Goal: Task Accomplishment & Management: Complete application form

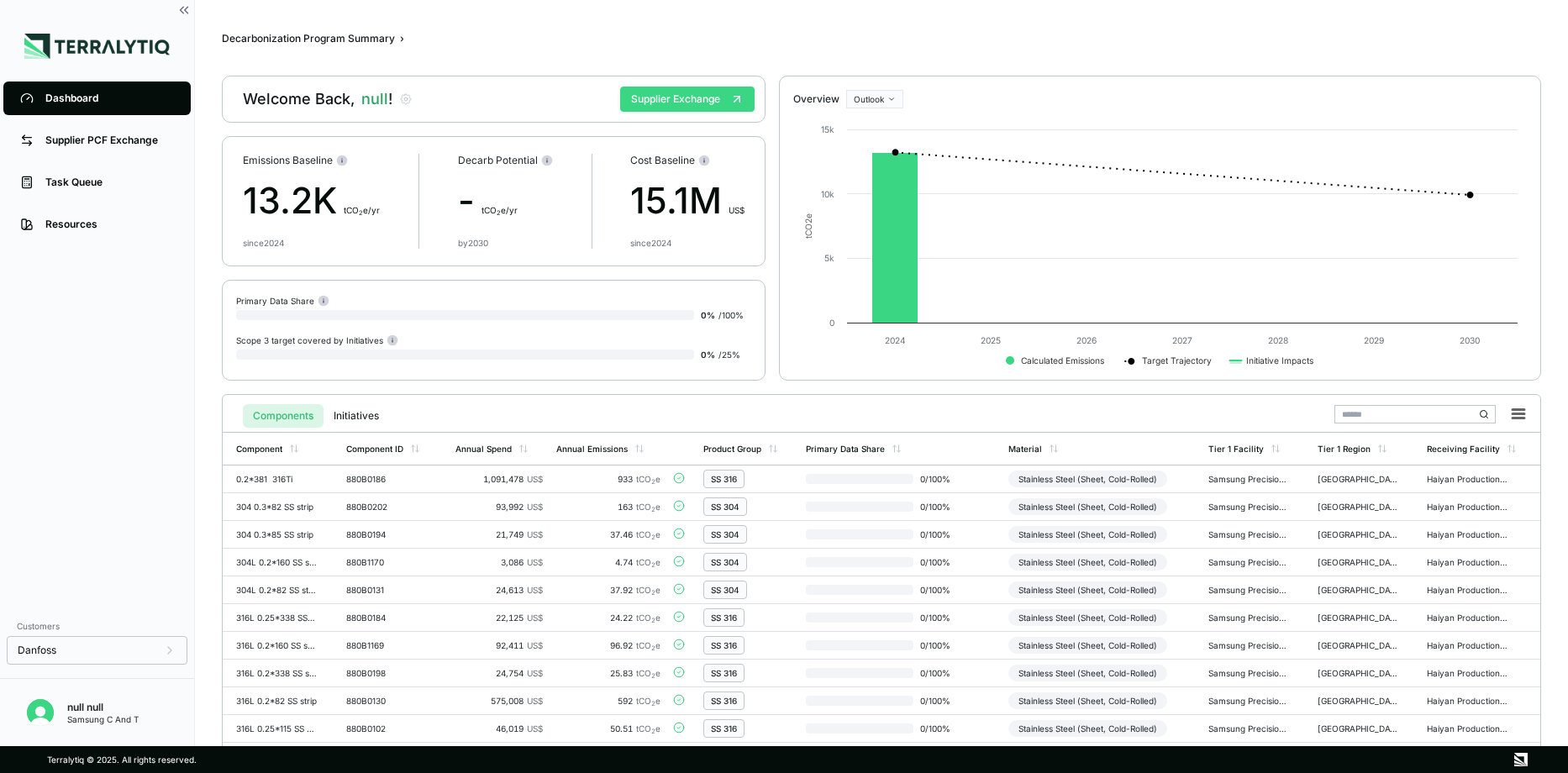
click at [676, 96] on button "Supplier Exchange" at bounding box center [687, 99] width 135 height 25
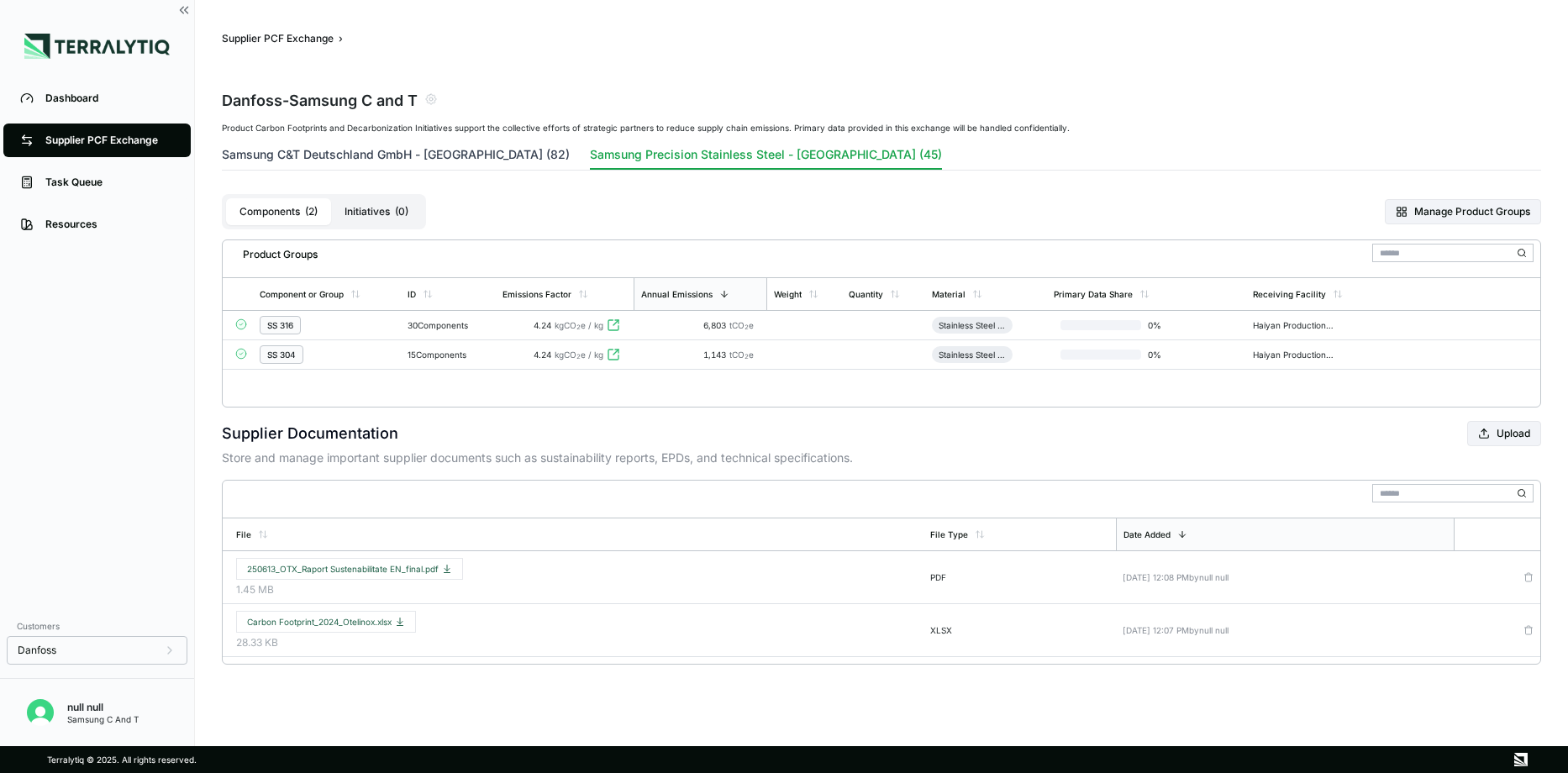
click at [322, 153] on button "Samsung C&T Deutschland GmbH - Romania (82)" at bounding box center [396, 158] width 348 height 23
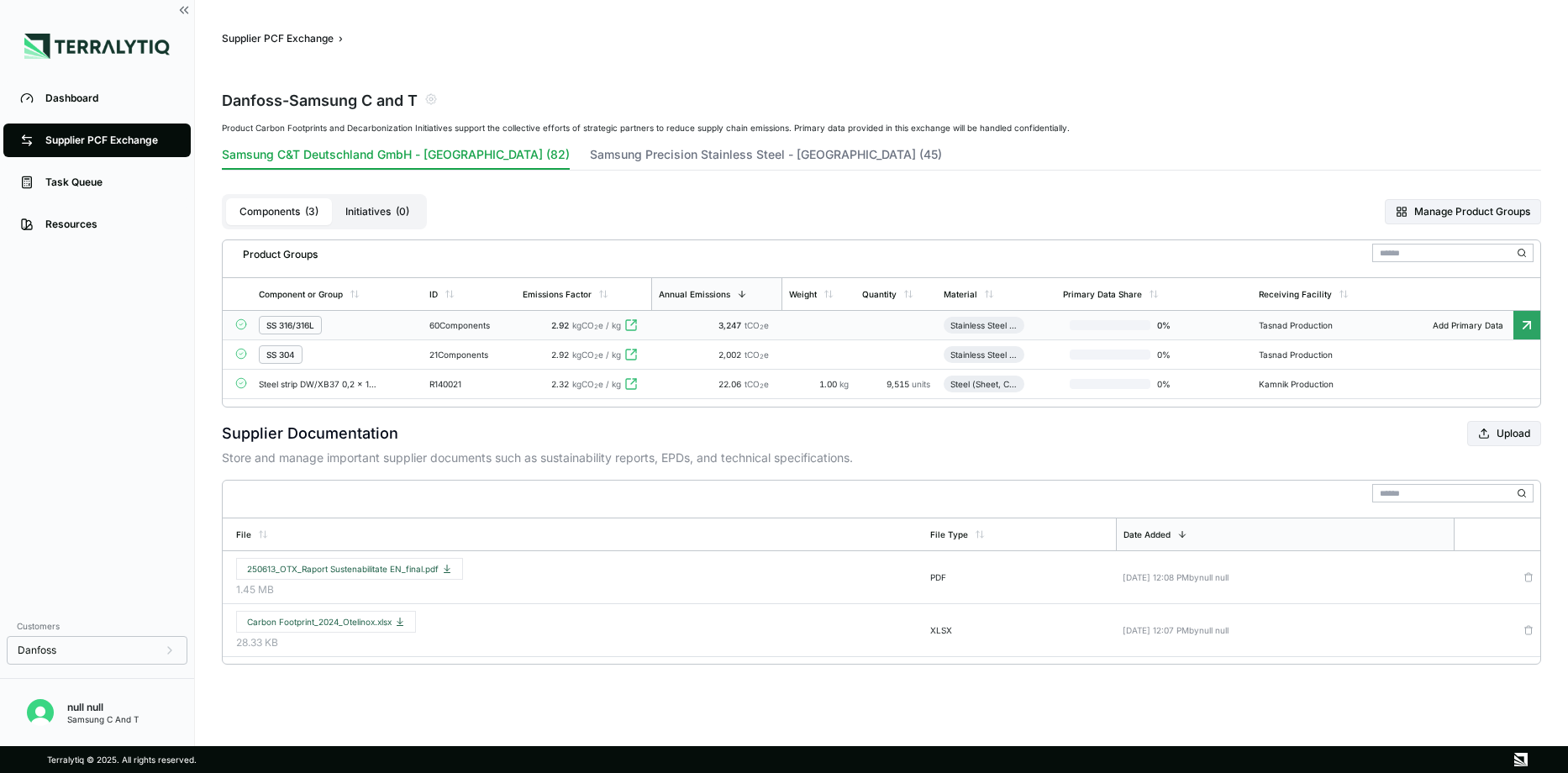
click at [294, 323] on div "SS 316/316L" at bounding box center [291, 325] width 48 height 10
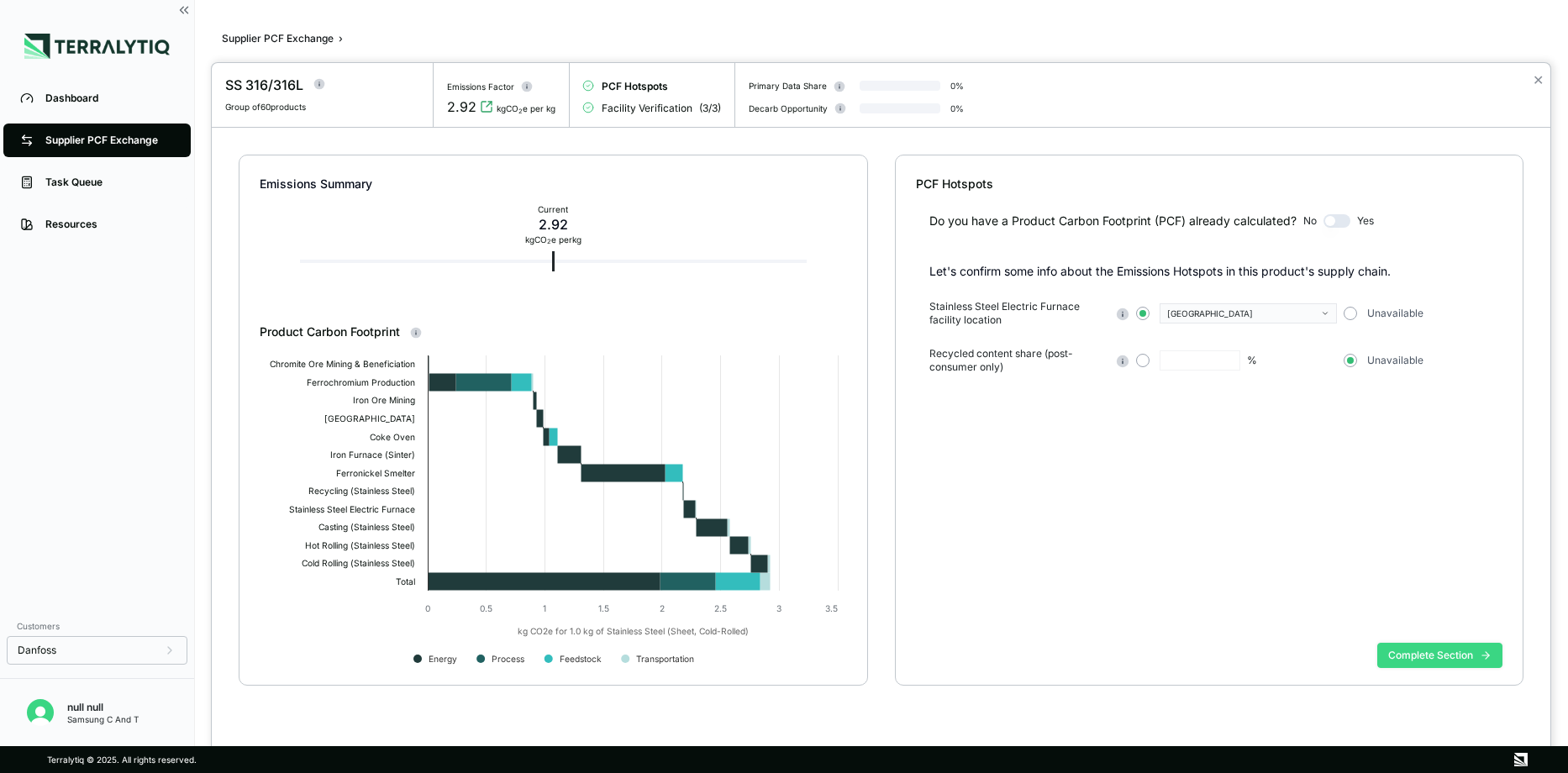
click at [1422, 661] on button "Complete Section" at bounding box center [1439, 655] width 125 height 25
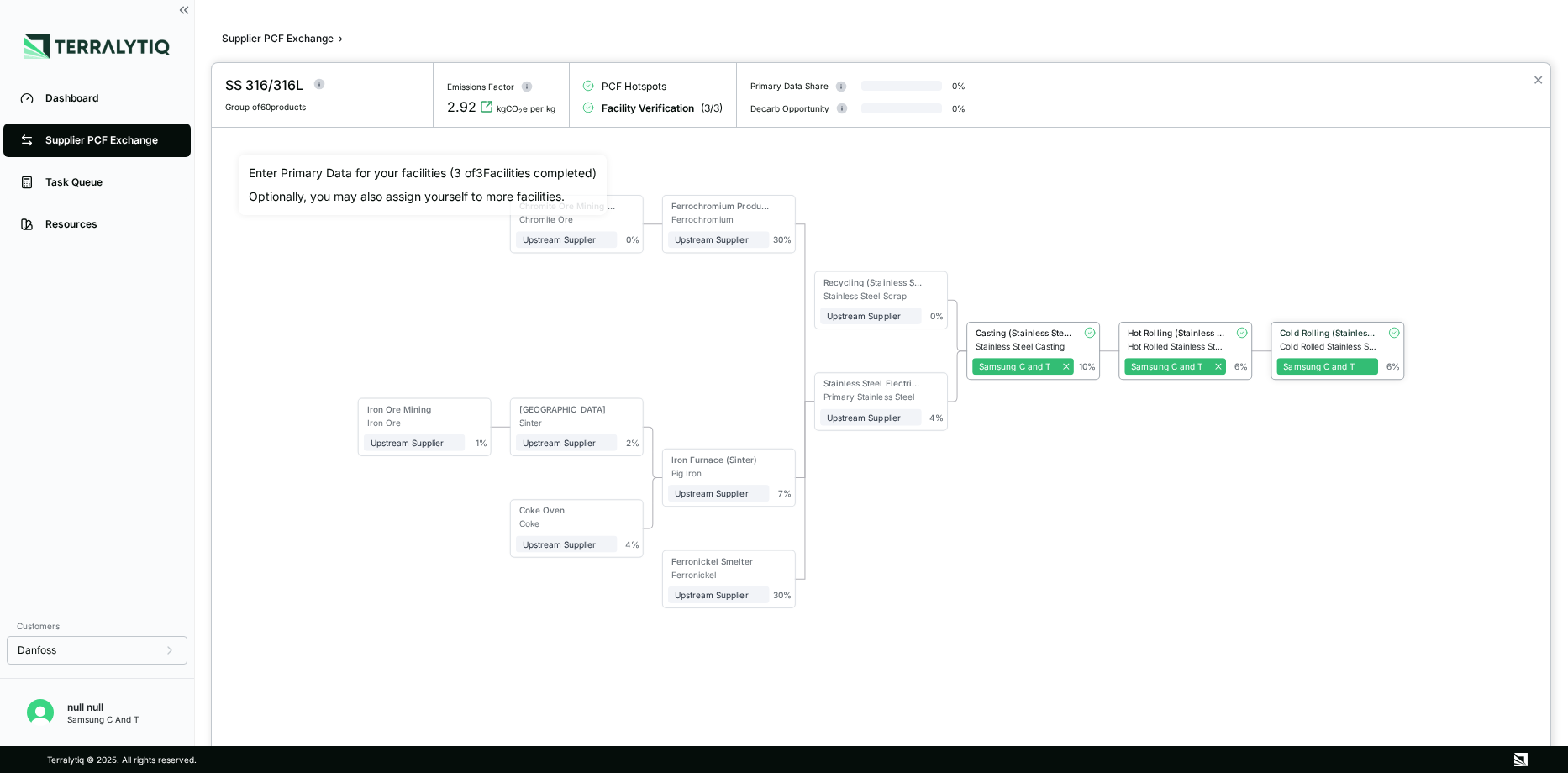
click at [1305, 329] on div "Cold Rolling (Stainless Steel)" at bounding box center [1329, 332] width 98 height 10
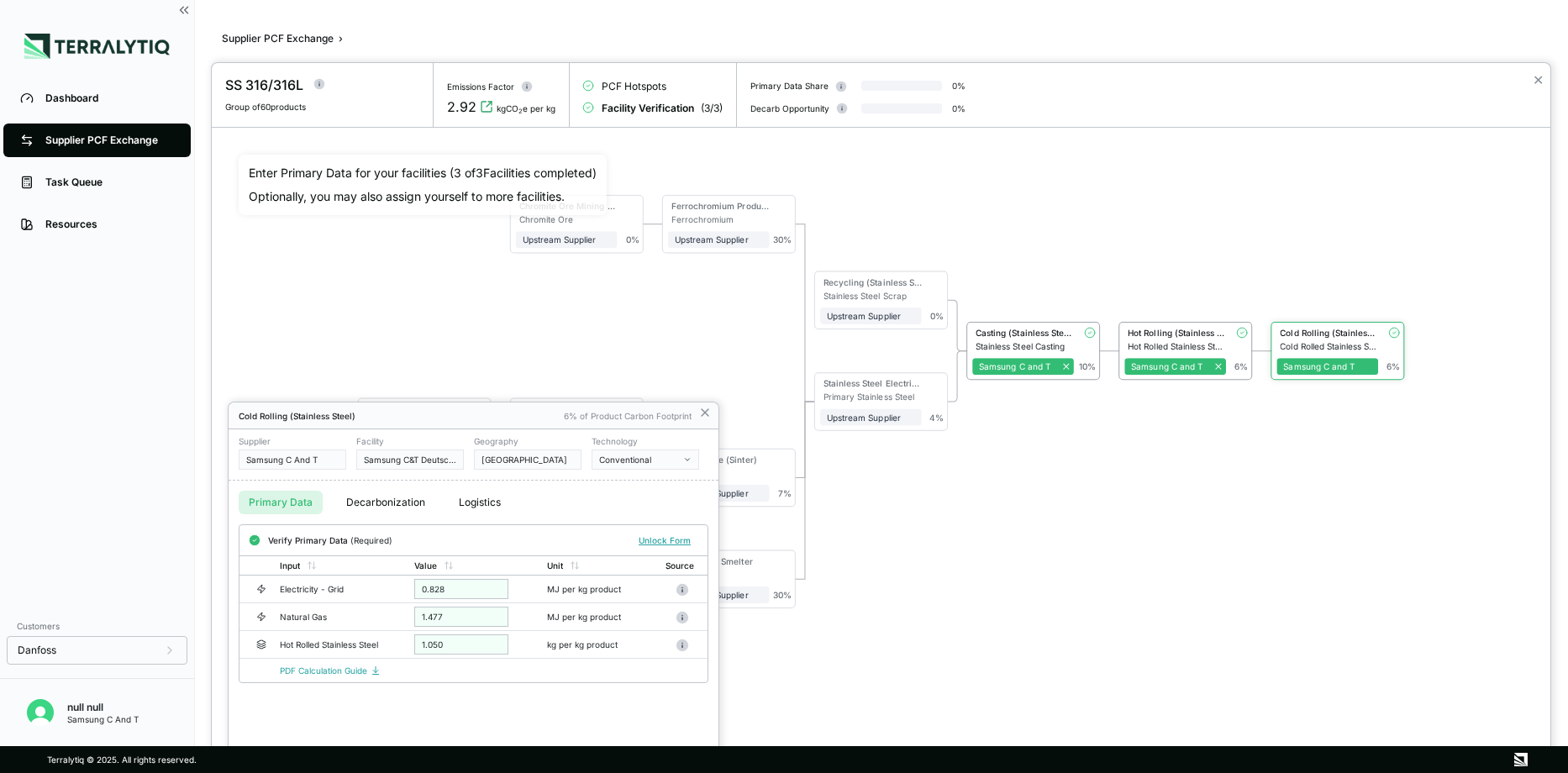
click at [1089, 597] on div at bounding box center [881, 419] width 1339 height 711
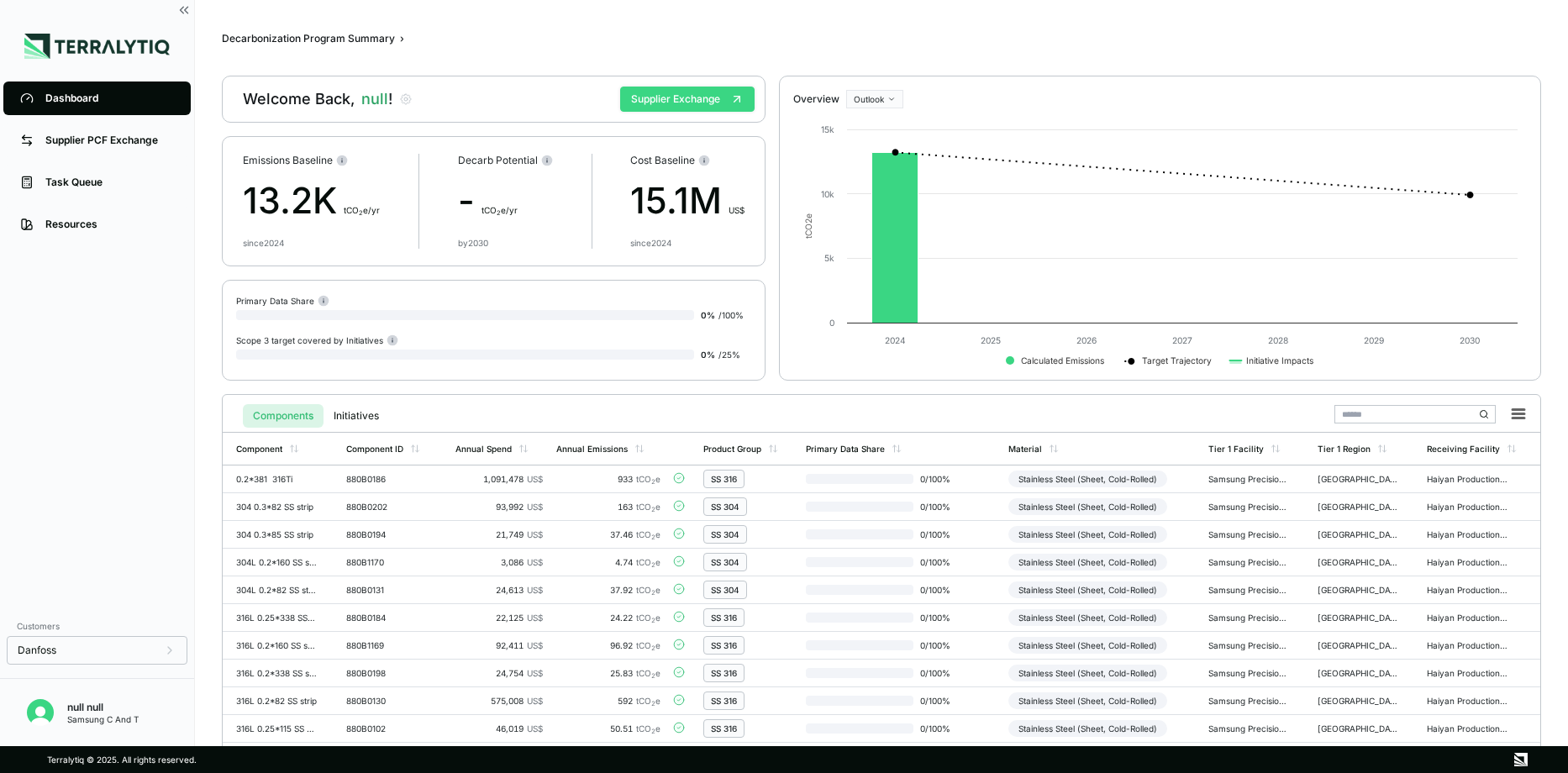
click at [689, 96] on button "Supplier Exchange" at bounding box center [687, 99] width 135 height 25
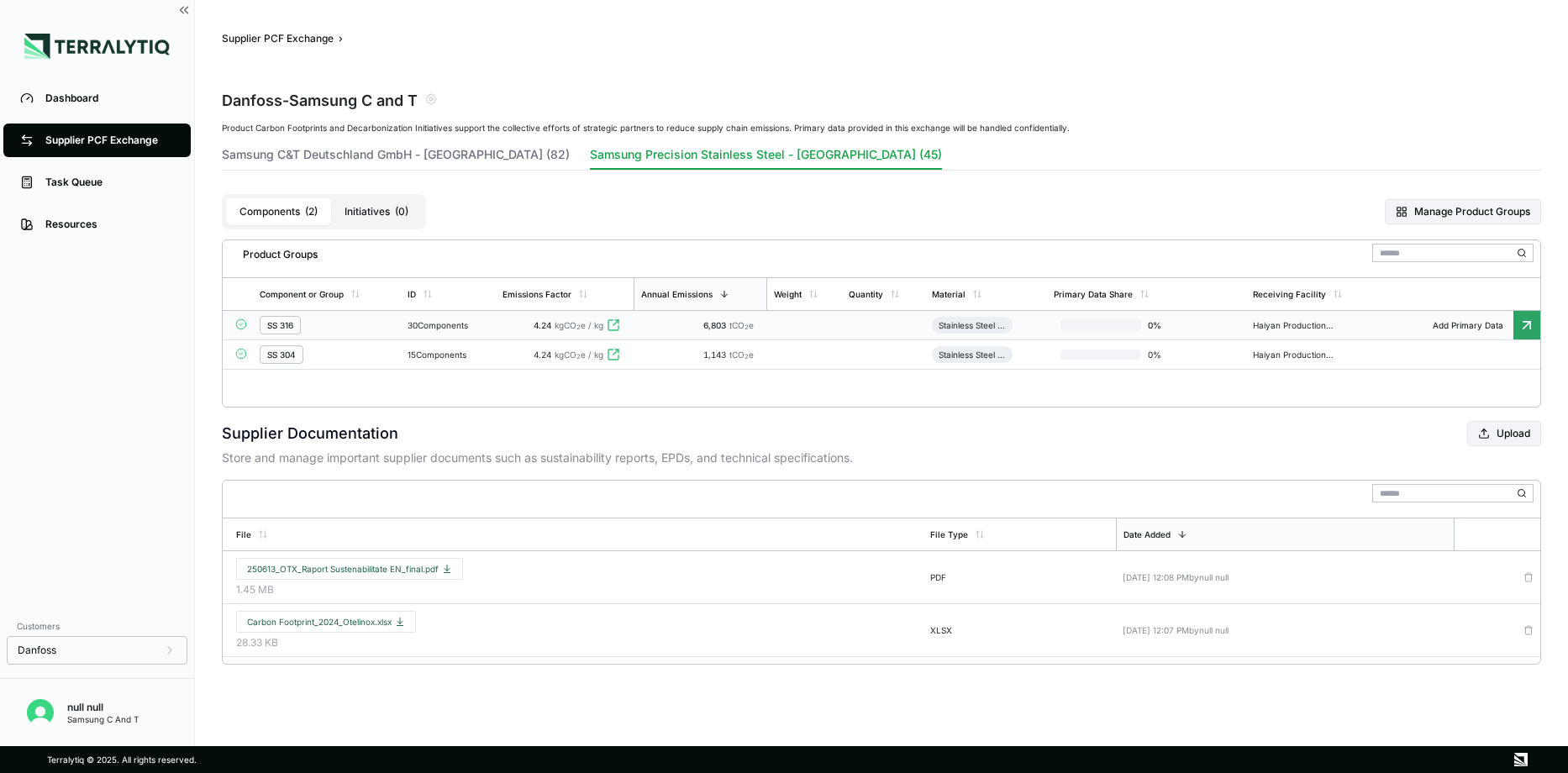
click at [742, 328] on span "tCO 2 e" at bounding box center [741, 325] width 24 height 10
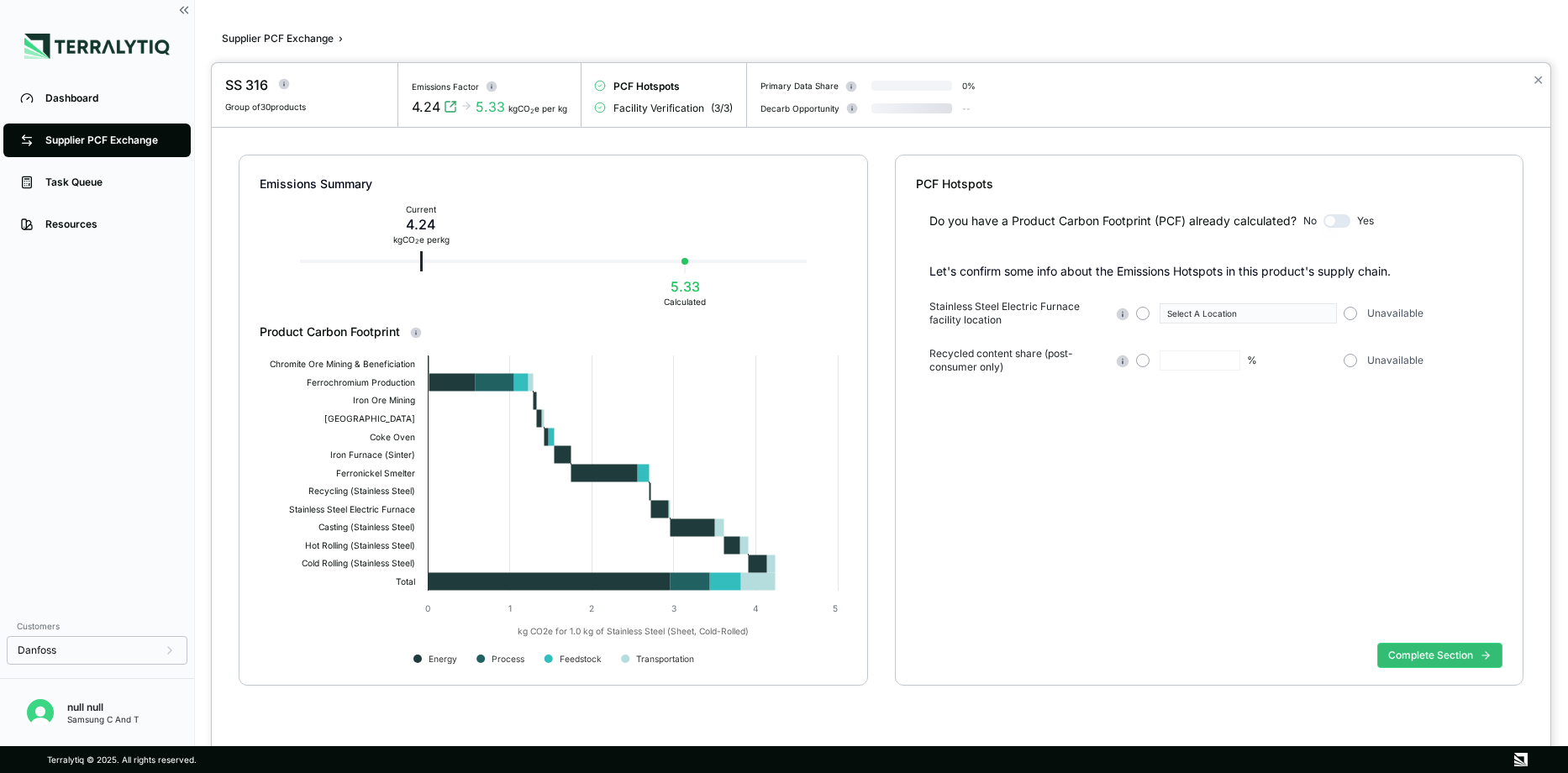
type input "**"
click at [66, 132] on div at bounding box center [784, 386] width 1568 height 773
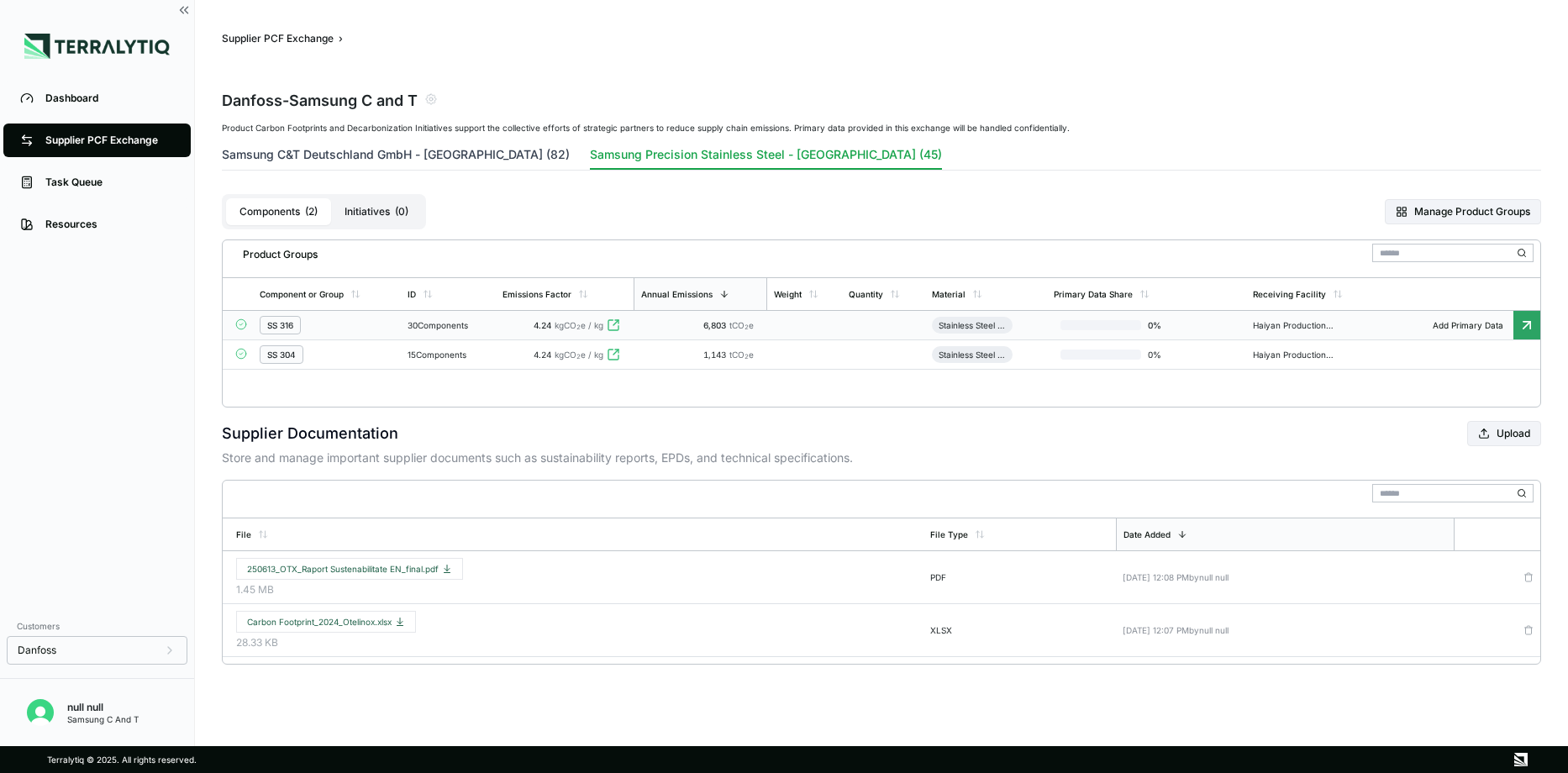
click at [428, 159] on button "Samsung C&T Deutschland GmbH - Romania (82)" at bounding box center [396, 158] width 348 height 23
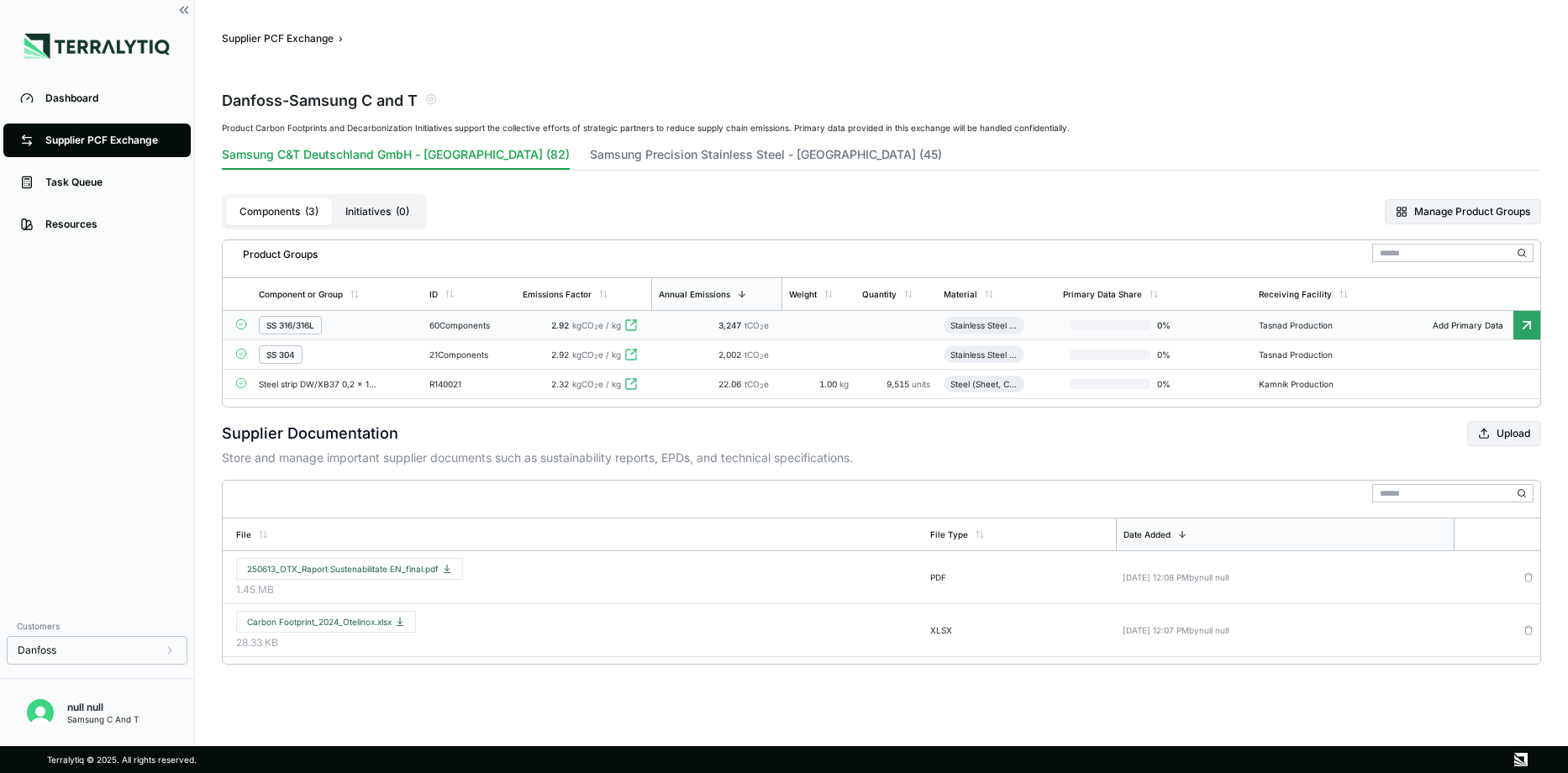
click at [566, 324] on span "2.92" at bounding box center [560, 325] width 18 height 10
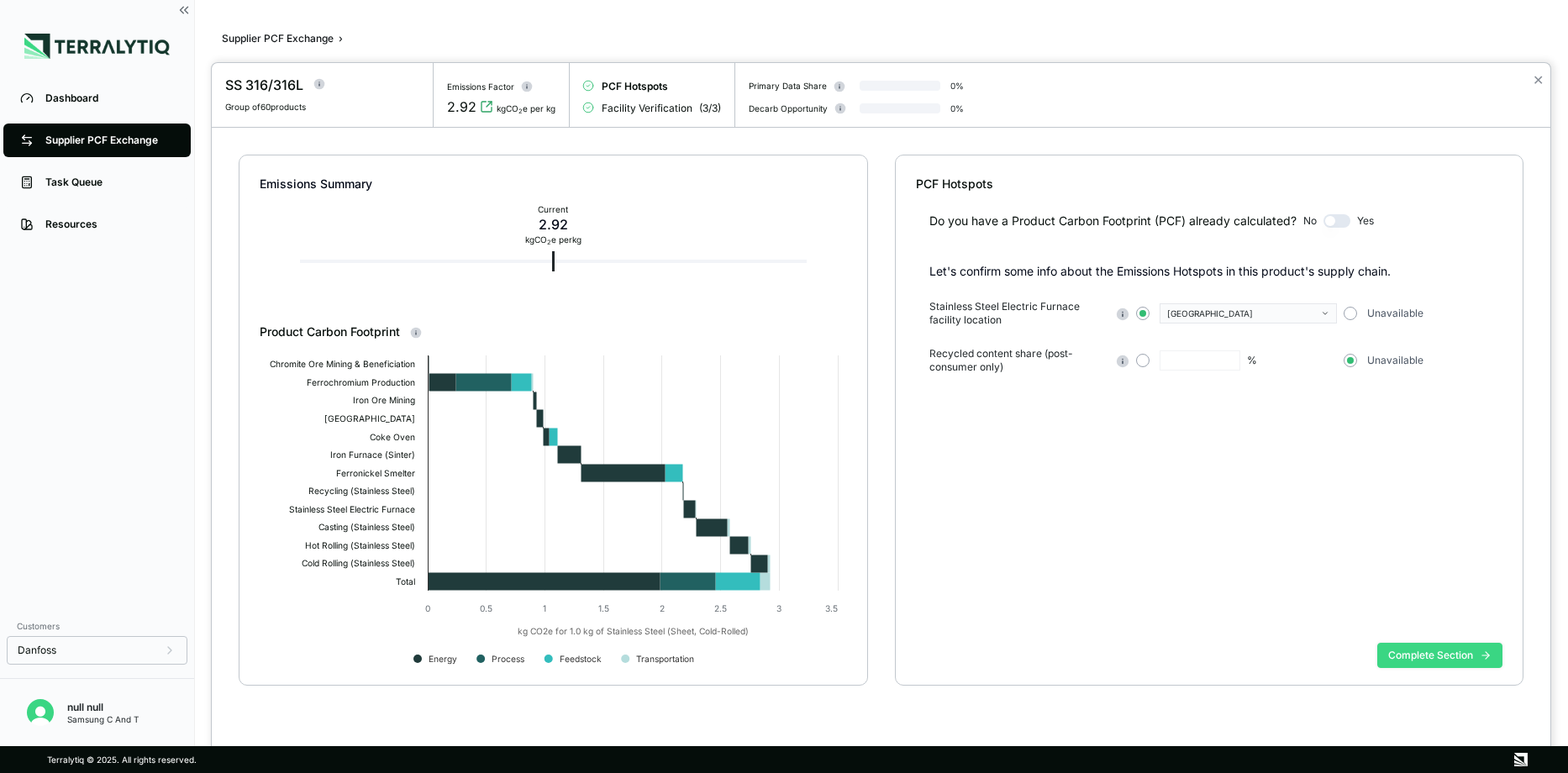
click at [1437, 653] on button "Complete Section" at bounding box center [1439, 655] width 125 height 25
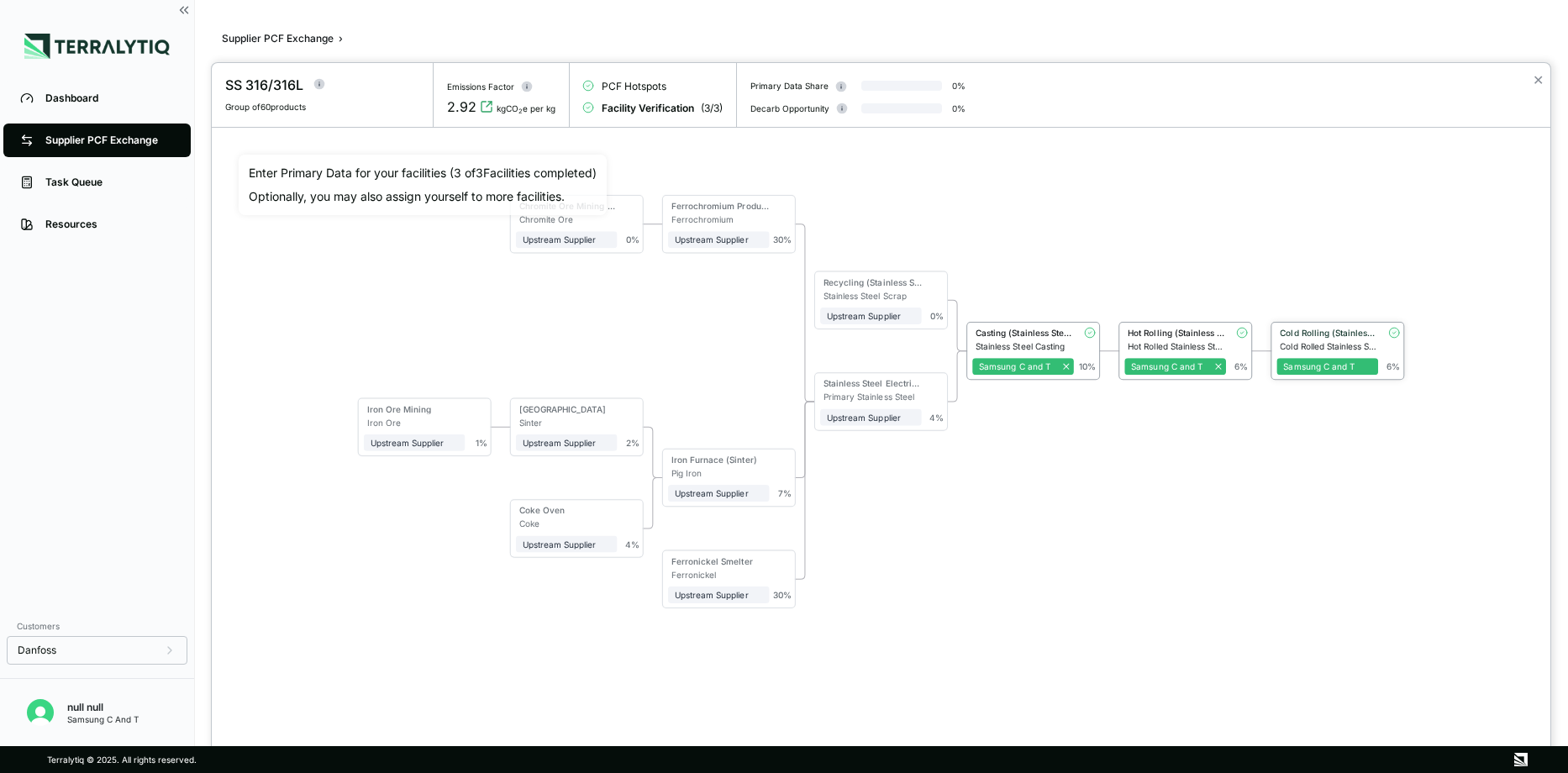
click at [1348, 334] on div "Cold Rolling (Stainless Steel)" at bounding box center [1329, 332] width 98 height 10
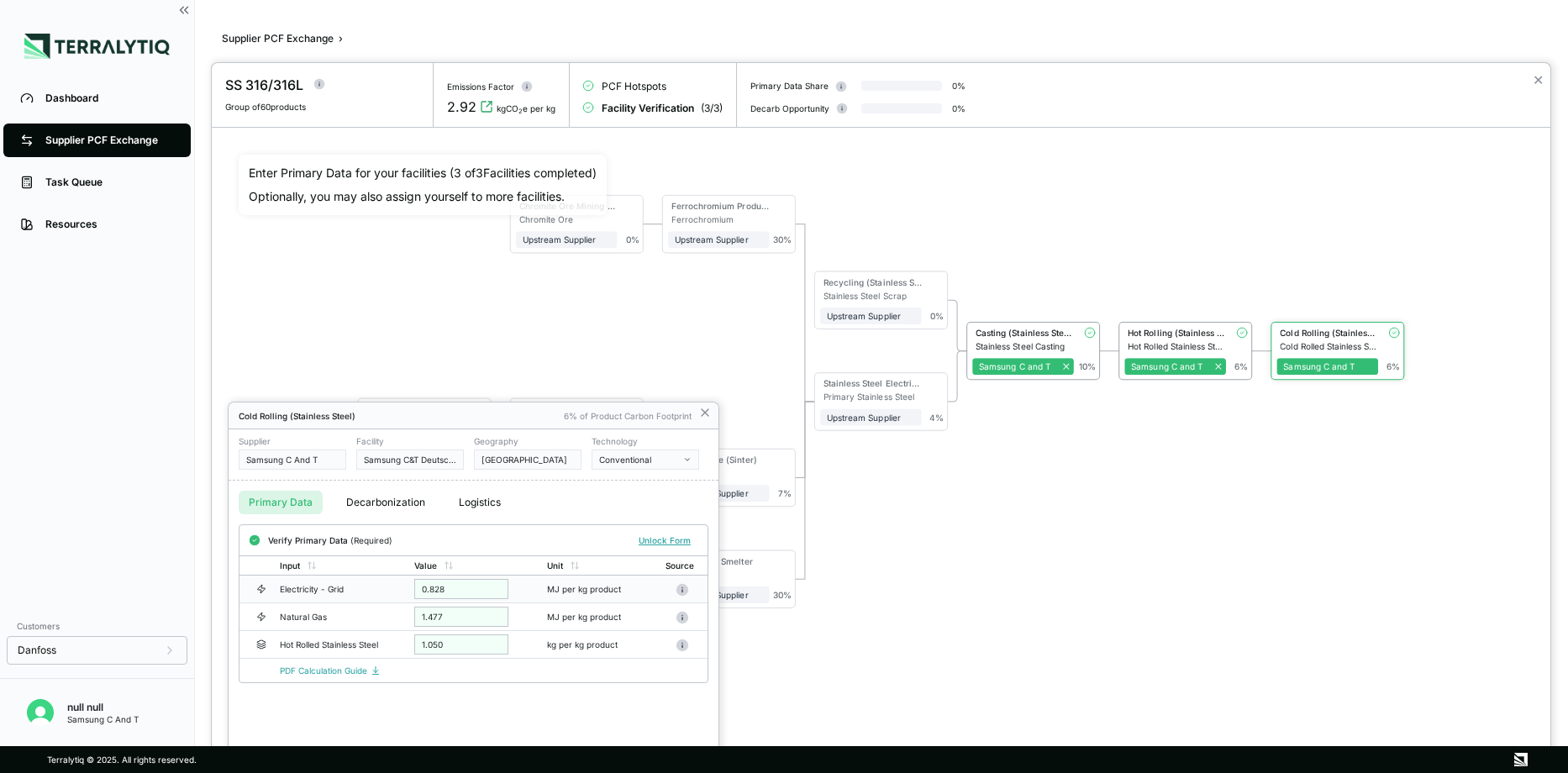
click at [310, 592] on div "Electricity - Grid" at bounding box center [334, 588] width 108 height 10
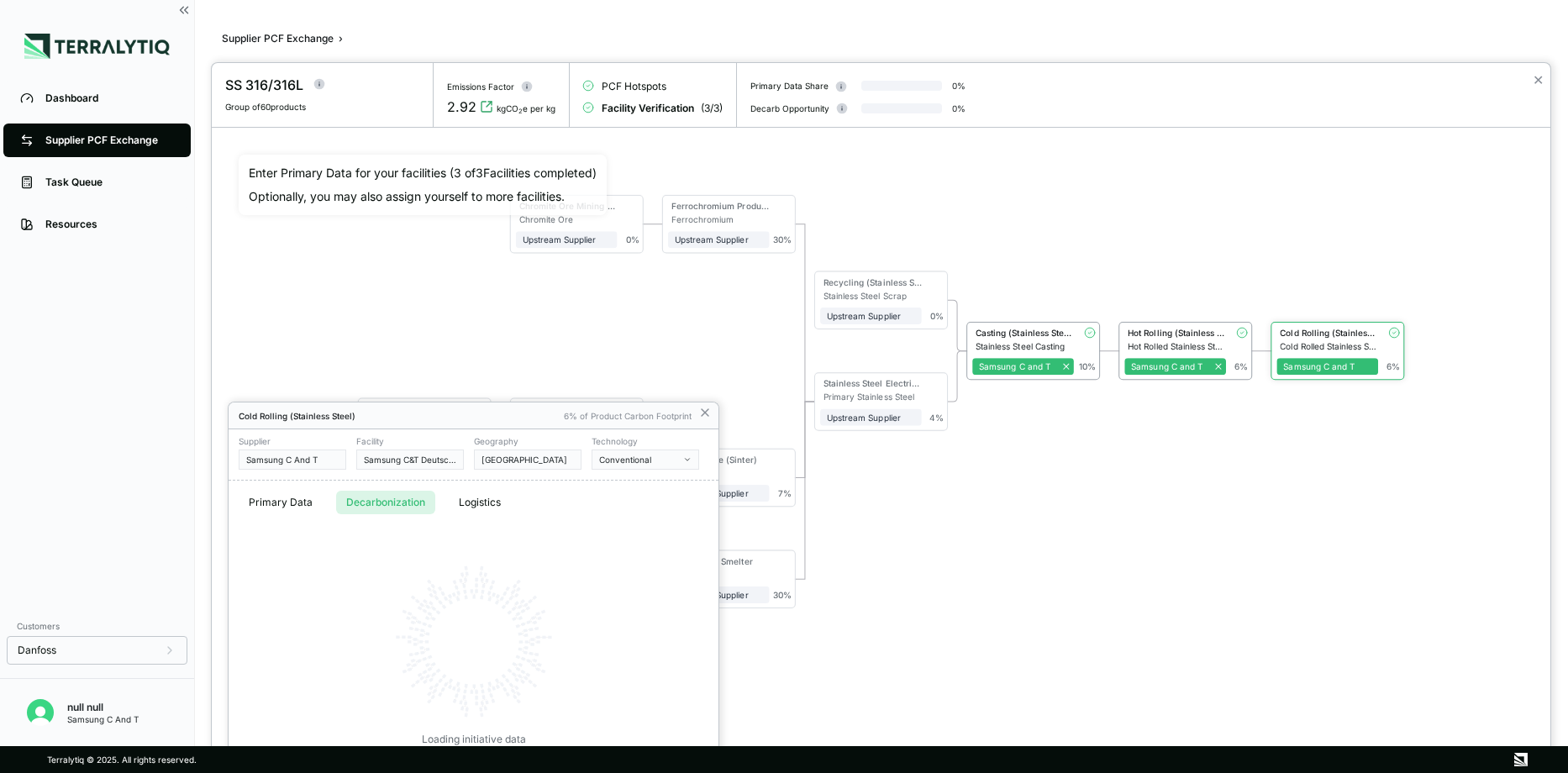
click at [411, 501] on button "Decarbonization" at bounding box center [386, 503] width 99 height 23
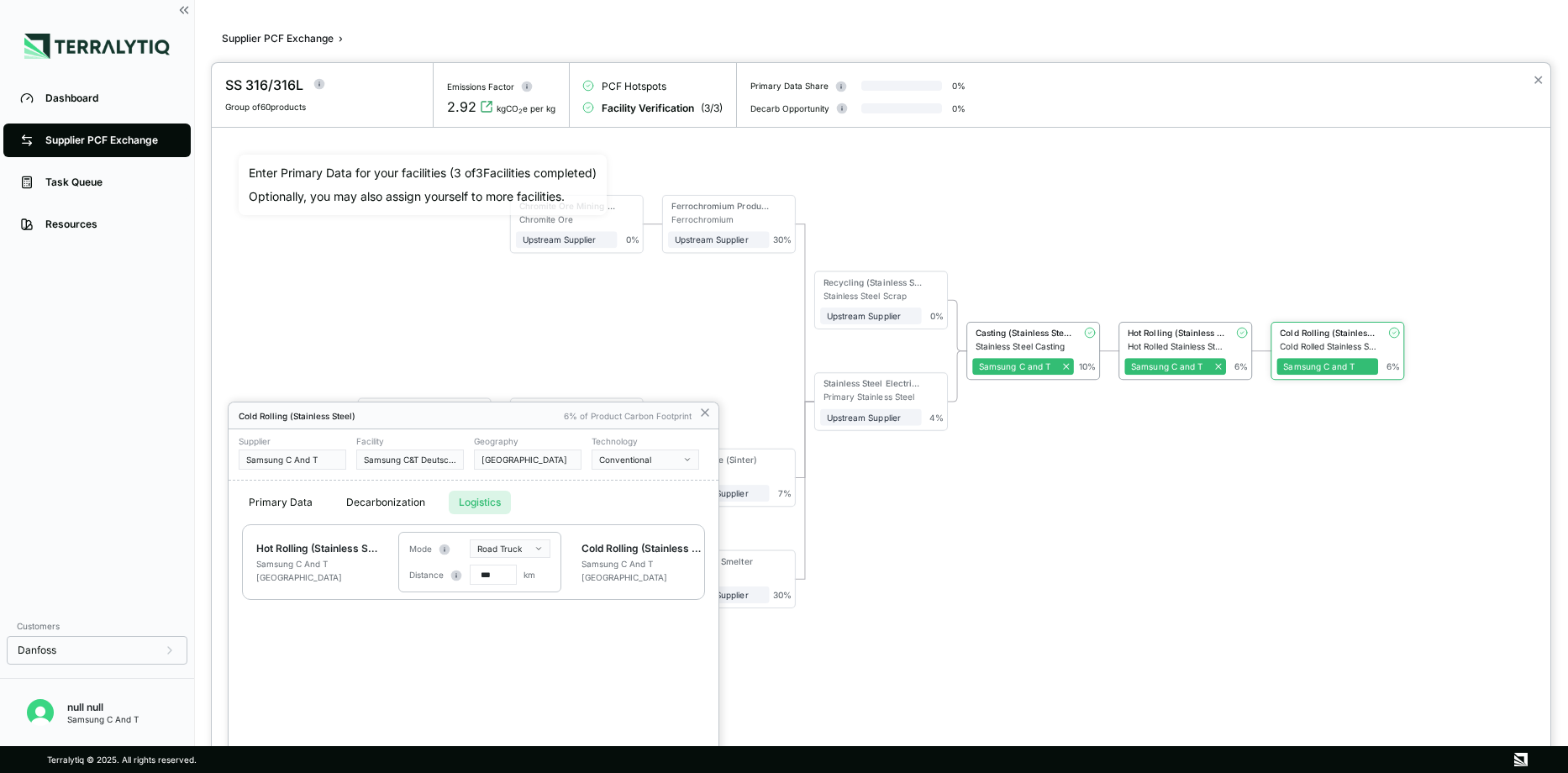
click at [469, 497] on button "Logistics" at bounding box center [480, 503] width 62 height 23
click at [292, 503] on button "Primary Data" at bounding box center [280, 503] width 84 height 23
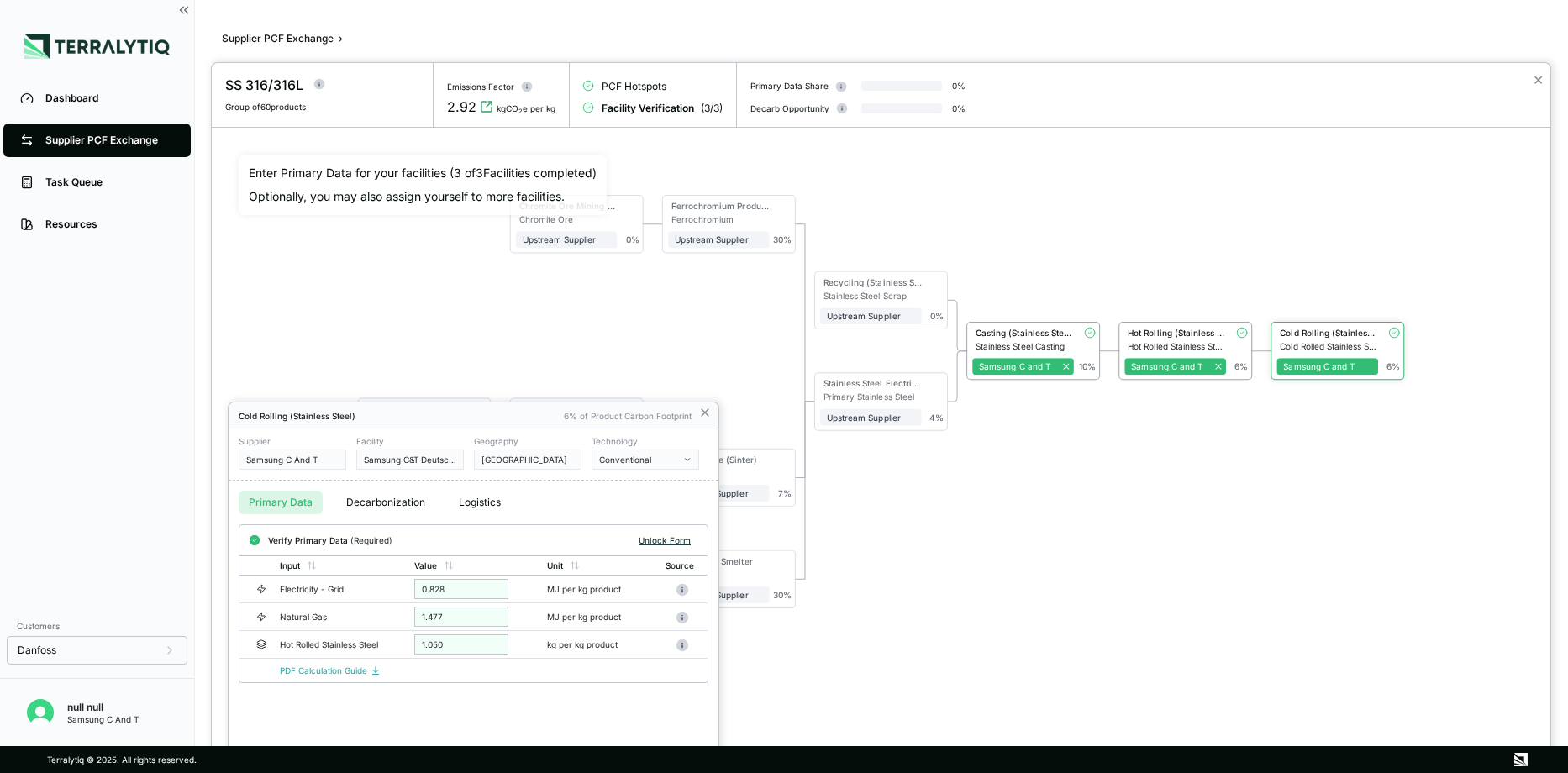
click at [664, 540] on button "Unlock Form" at bounding box center [664, 540] width 65 height 17
click at [440, 591] on input "*****" at bounding box center [460, 591] width 94 height 21
drag, startPoint x: 452, startPoint y: 592, endPoint x: 391, endPoint y: 576, distance: 63.1
click at [390, 576] on table "Input Value Unit Source Electricity - Grid ***** MJ per kg product Natural Gas …" at bounding box center [473, 609] width 469 height 104
type input "*"
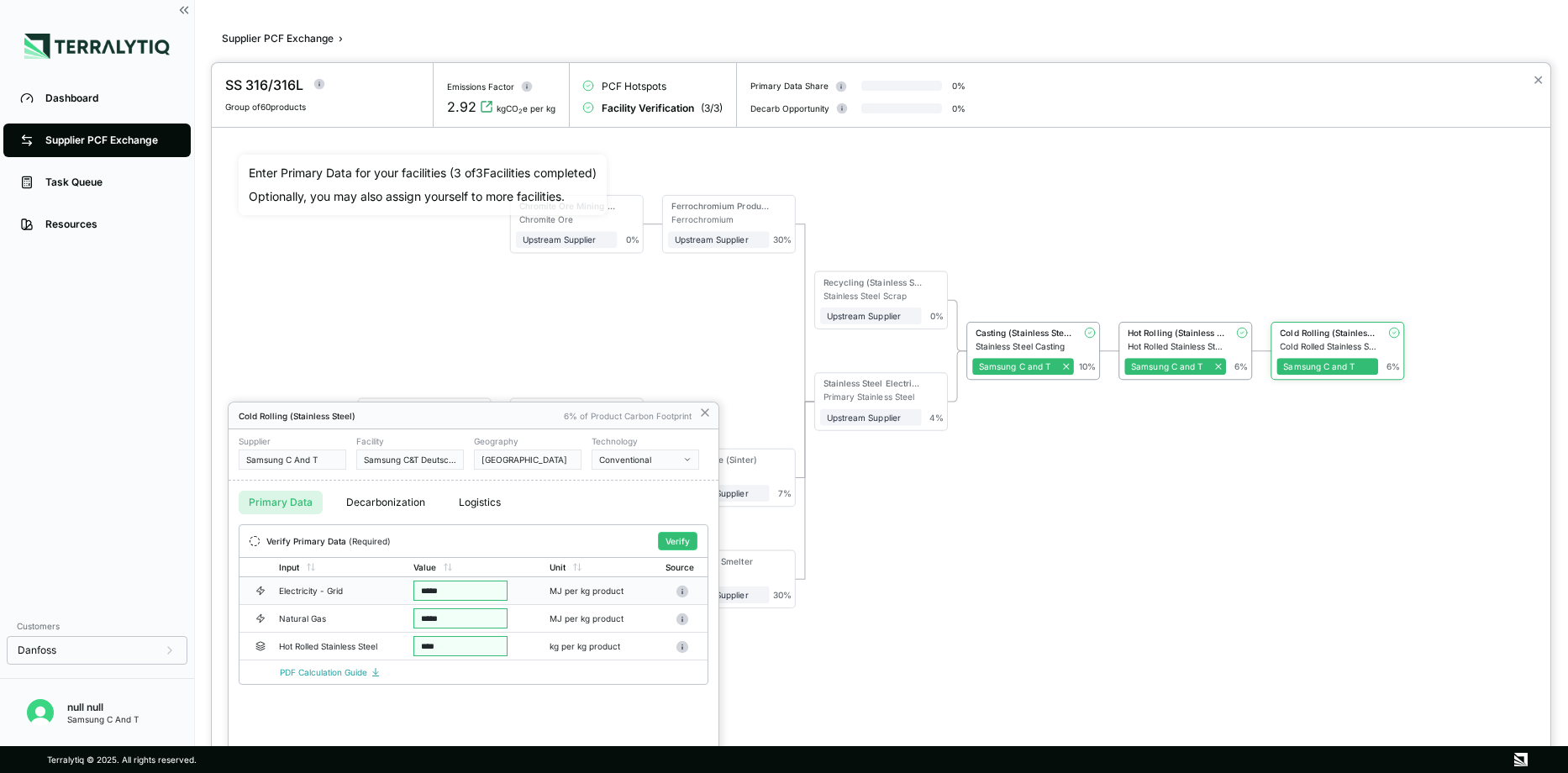
click at [478, 583] on input "*****" at bounding box center [460, 591] width 94 height 21
type input "*****"
click at [676, 536] on button "Verify" at bounding box center [677, 541] width 39 height 19
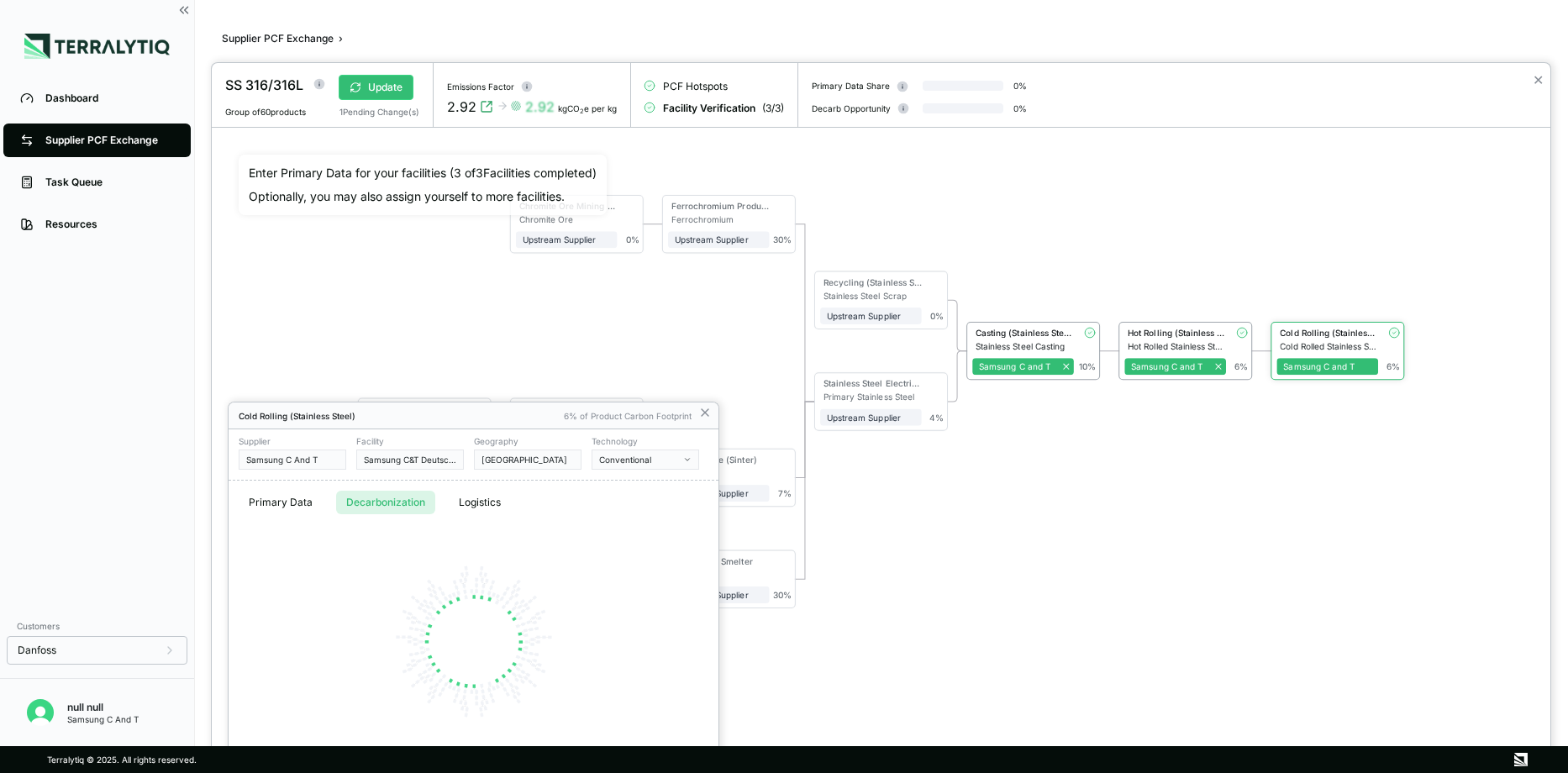
click at [396, 509] on button "Decarbonization" at bounding box center [386, 503] width 99 height 23
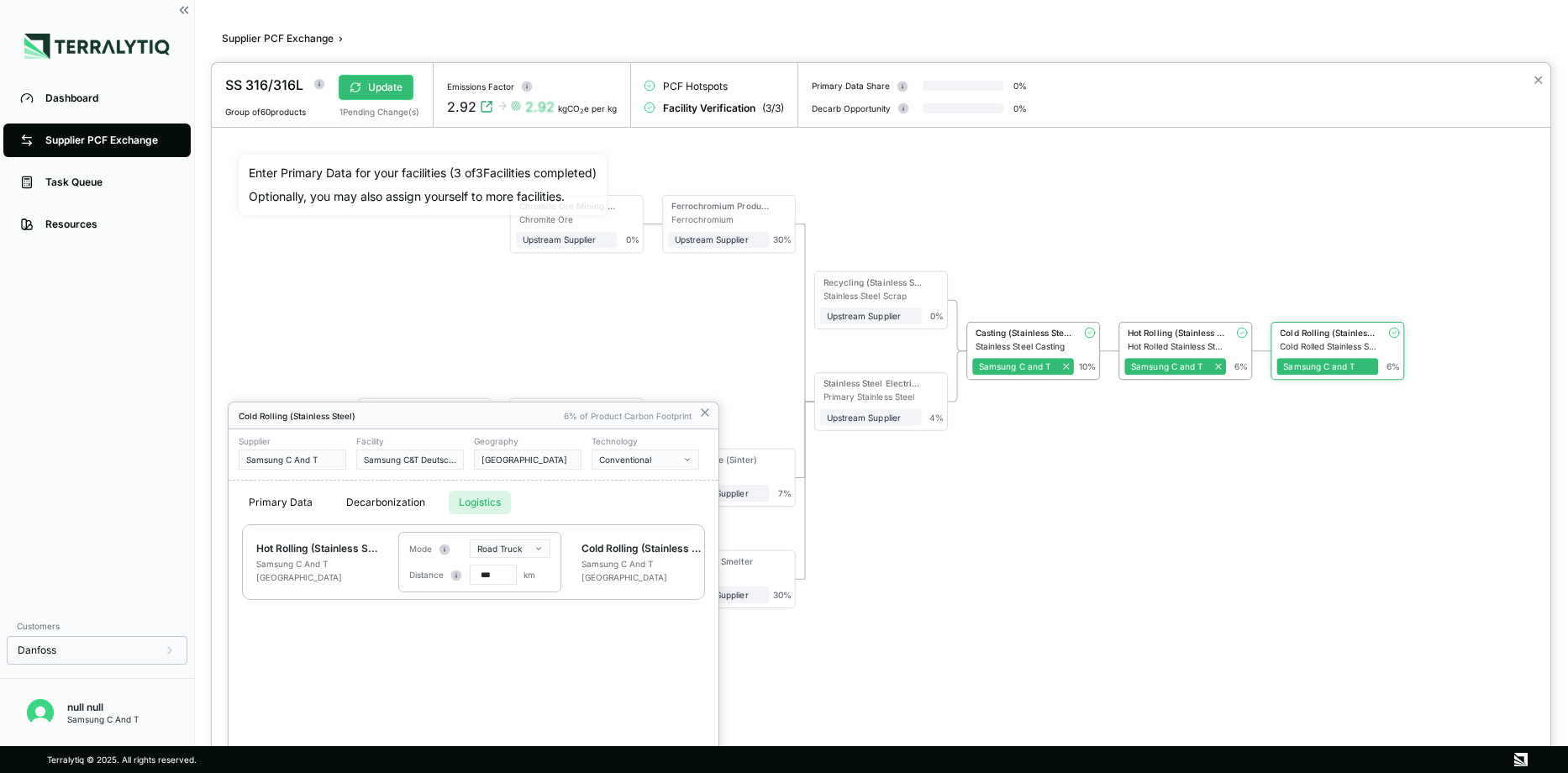
click at [480, 503] on button "Logistics" at bounding box center [480, 503] width 62 height 23
click at [707, 407] on icon at bounding box center [705, 412] width 13 height 13
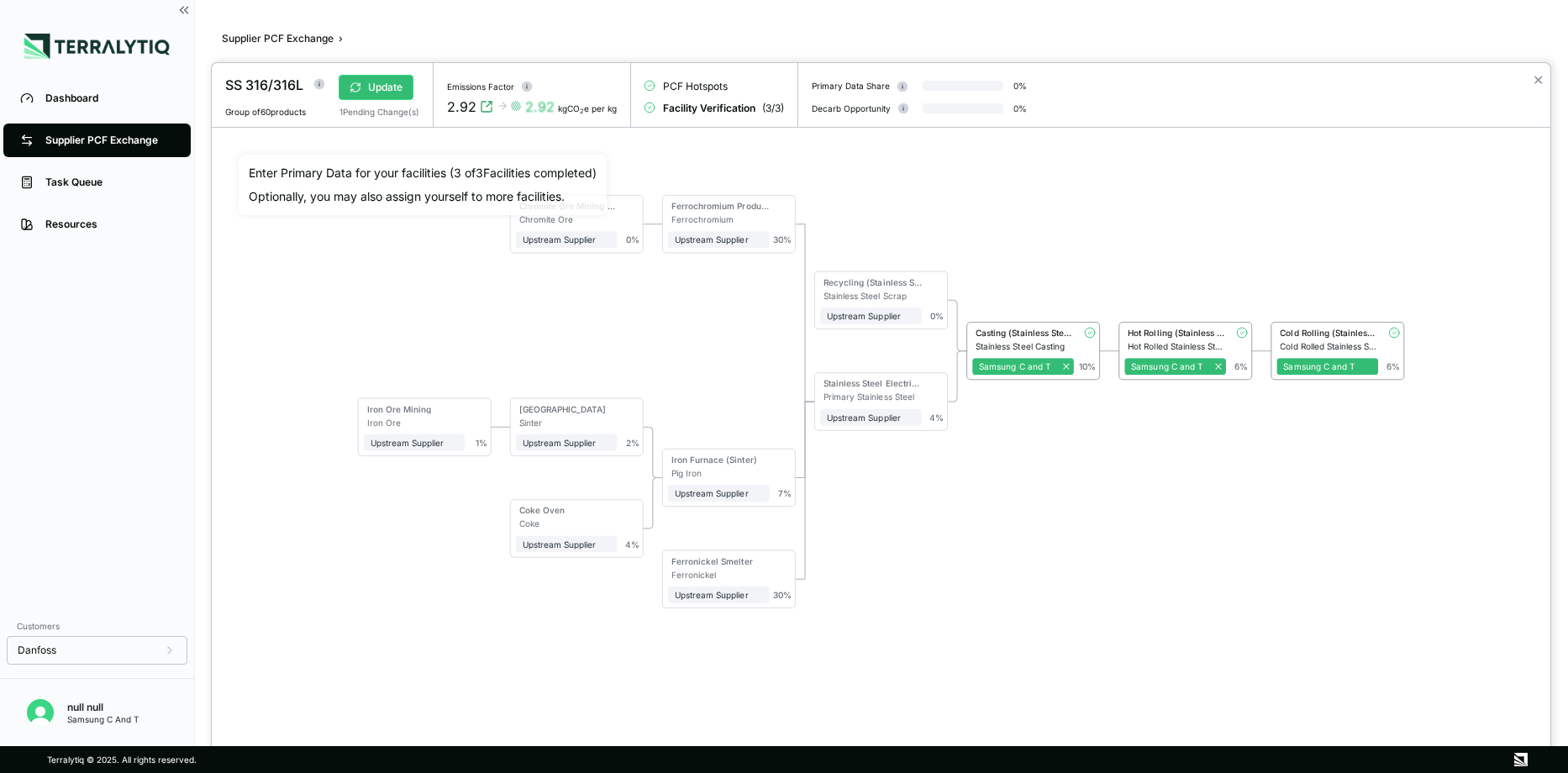
click at [82, 145] on div at bounding box center [784, 386] width 1568 height 773
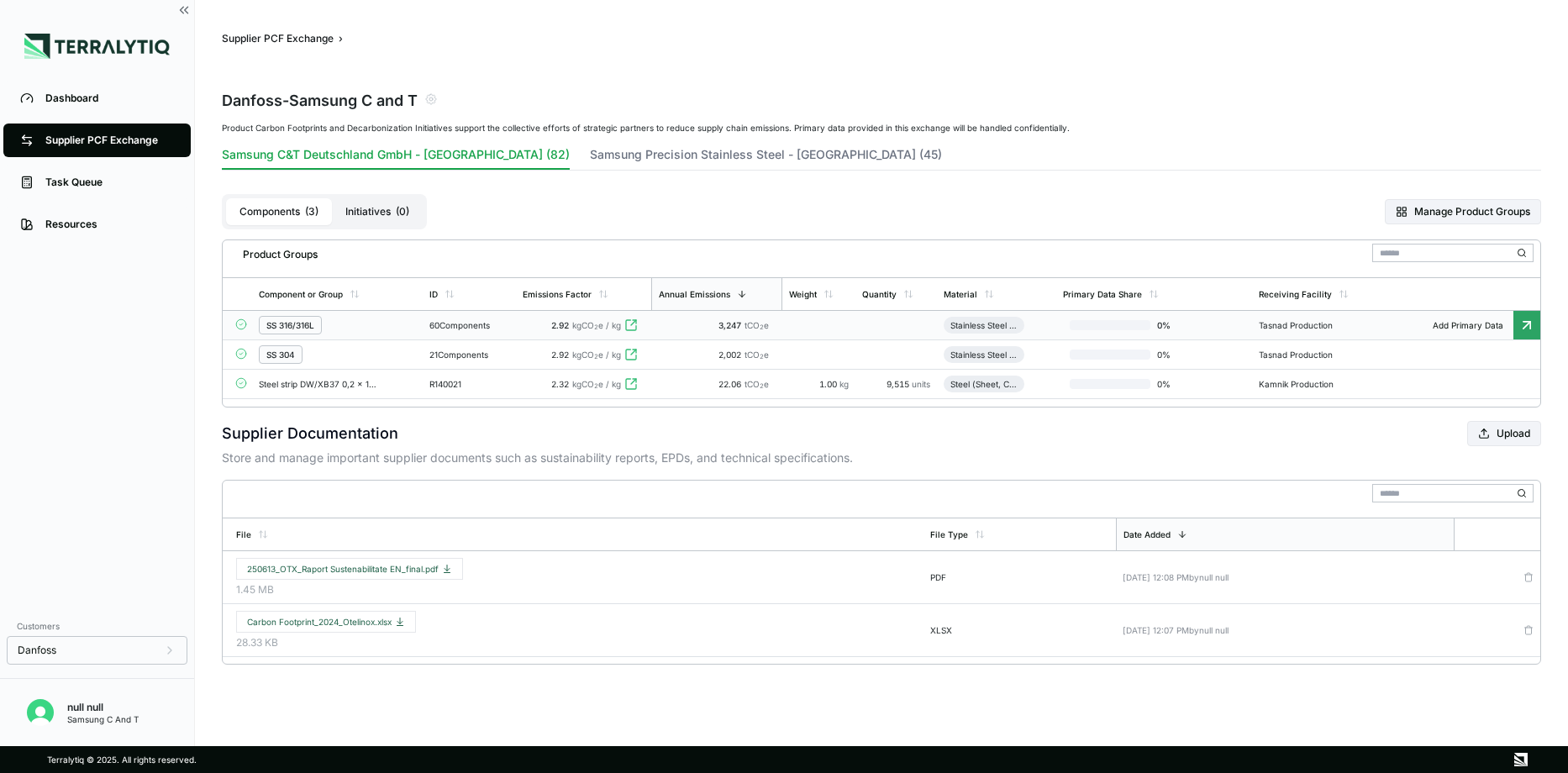
click at [569, 325] on span "2.92" at bounding box center [560, 325] width 18 height 10
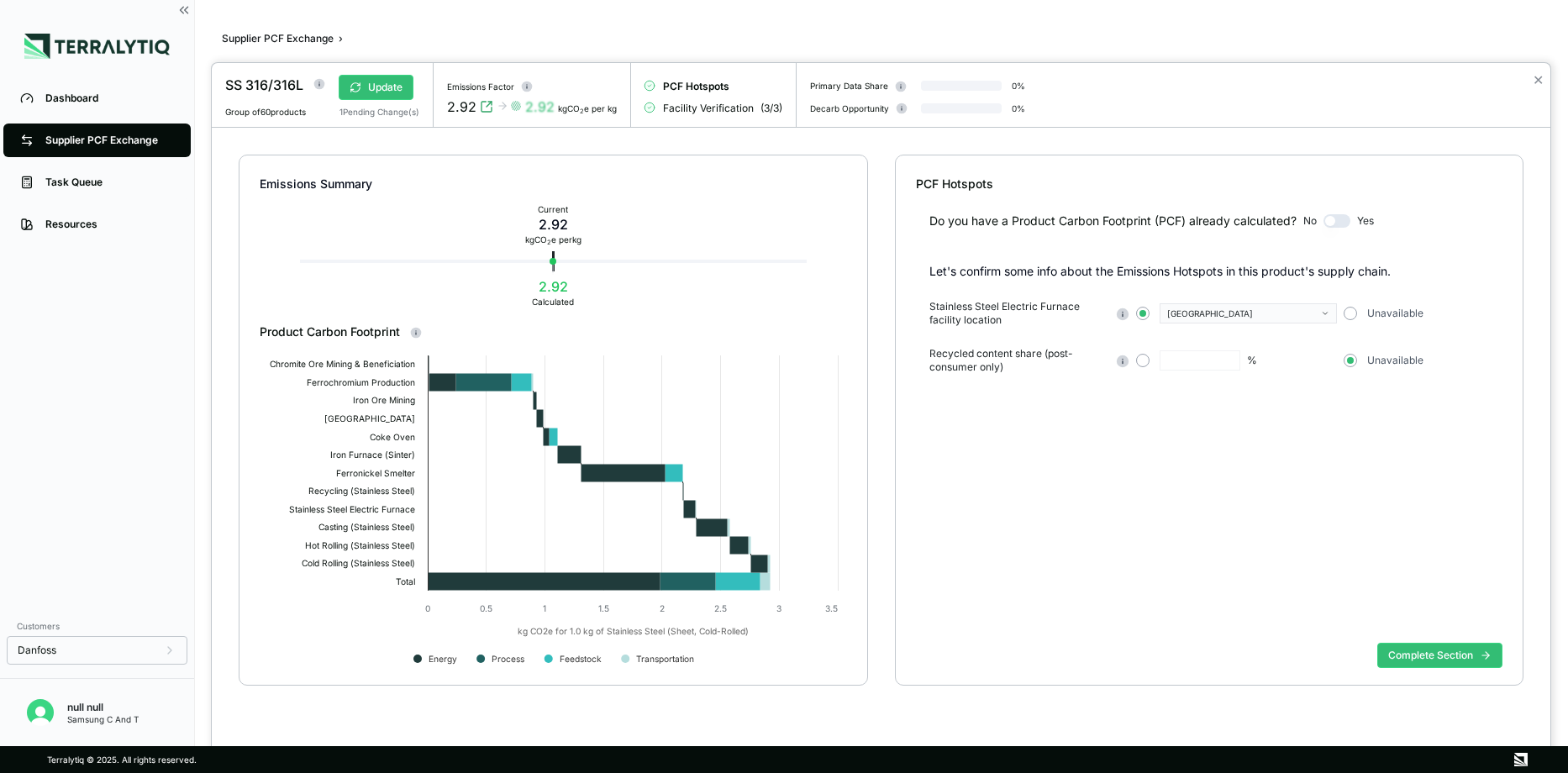
click at [1331, 216] on button "button" at bounding box center [1337, 220] width 27 height 13
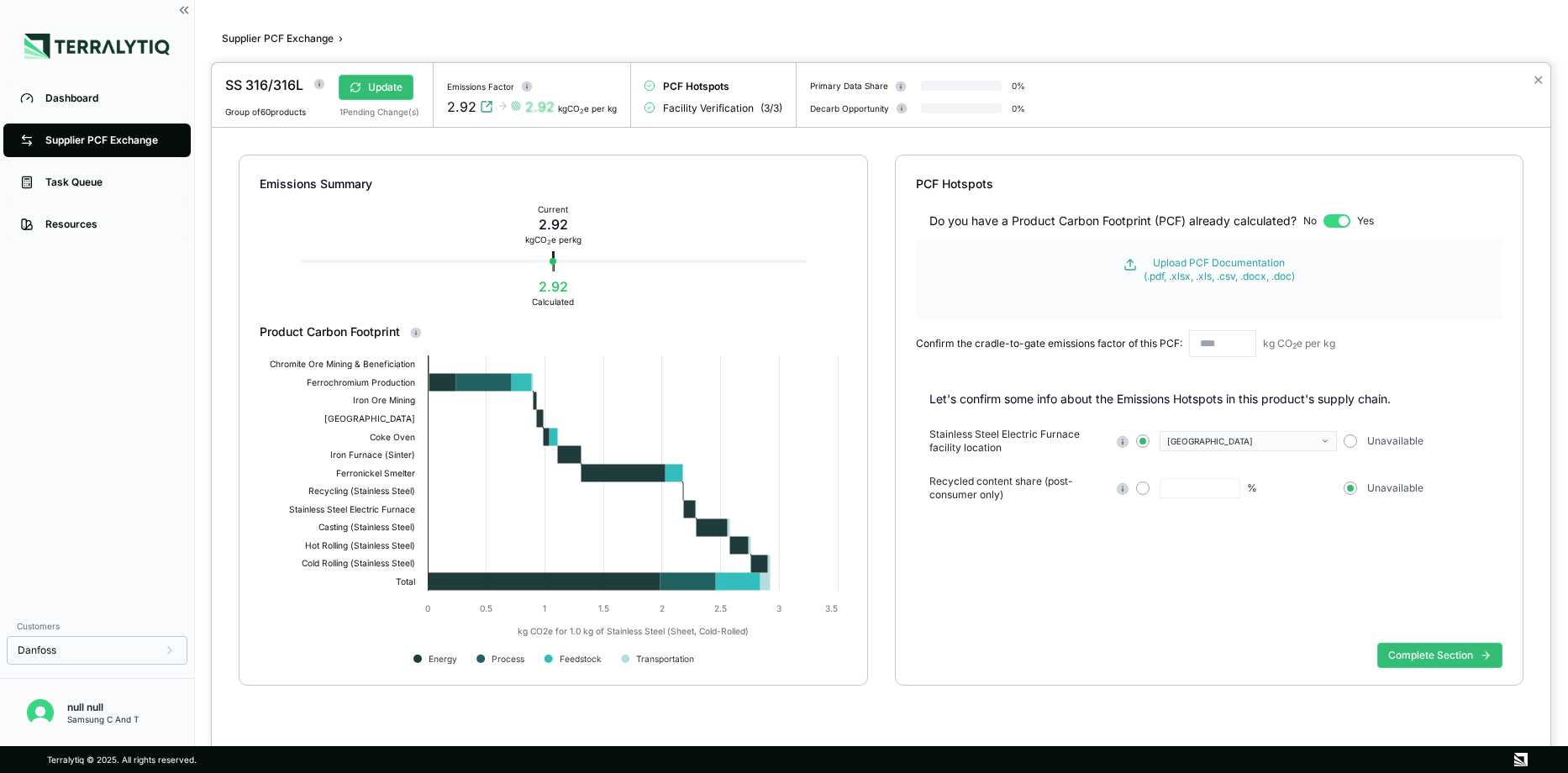
click at [1347, 220] on button "button" at bounding box center [1337, 220] width 27 height 13
click at [1343, 215] on button "button" at bounding box center [1337, 220] width 27 height 13
drag, startPoint x: 1068, startPoint y: 681, endPoint x: 1050, endPoint y: 594, distance: 88.8
click at [1066, 669] on div "Complete Section" at bounding box center [1209, 669] width 587 height 65
